Goal: Task Accomplishment & Management: Manage account settings

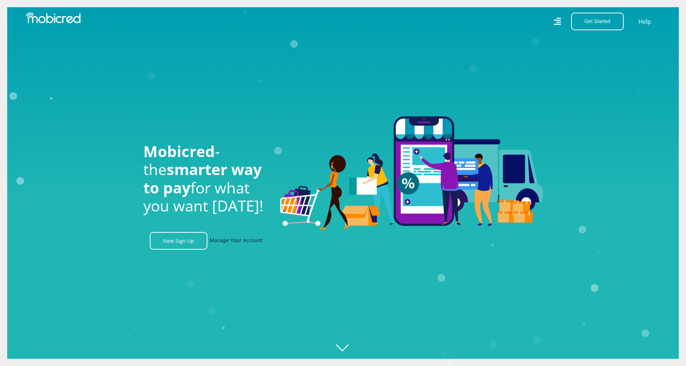
click at [228, 244] on link "Manage Your Account" at bounding box center [236, 241] width 53 height 18
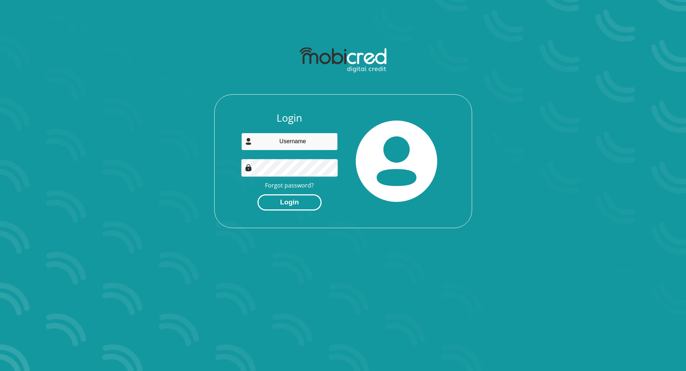
type input "gosegowolf@gmail.com"
click at [299, 205] on button "Login" at bounding box center [290, 203] width 64 height 16
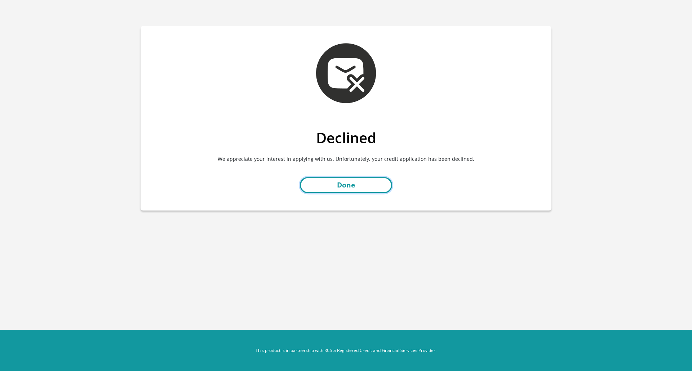
click at [346, 188] on link "Done" at bounding box center [346, 185] width 92 height 16
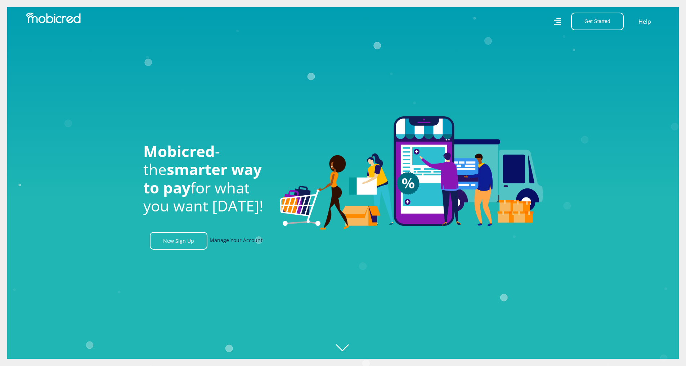
click at [227, 245] on link "Manage Your Account" at bounding box center [236, 241] width 53 height 18
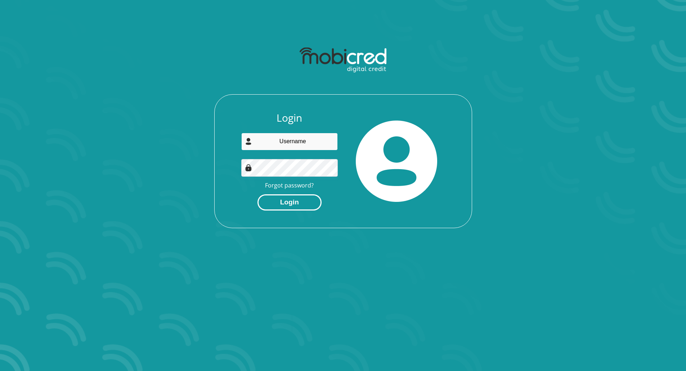
type input "[EMAIL_ADDRESS][DOMAIN_NAME]"
click at [287, 205] on button "Login" at bounding box center [290, 203] width 64 height 16
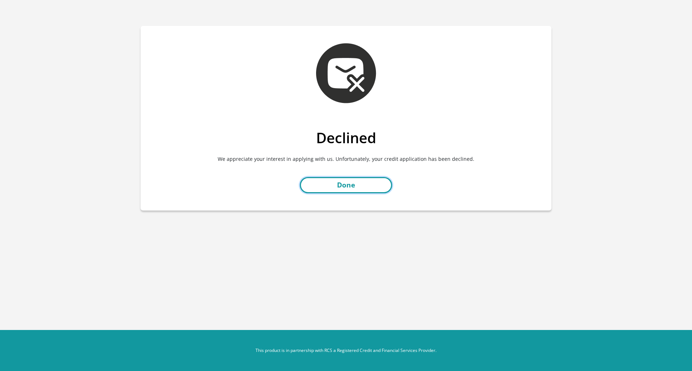
click at [365, 189] on link "Done" at bounding box center [346, 185] width 92 height 16
